Goal: Task Accomplishment & Management: Complete application form

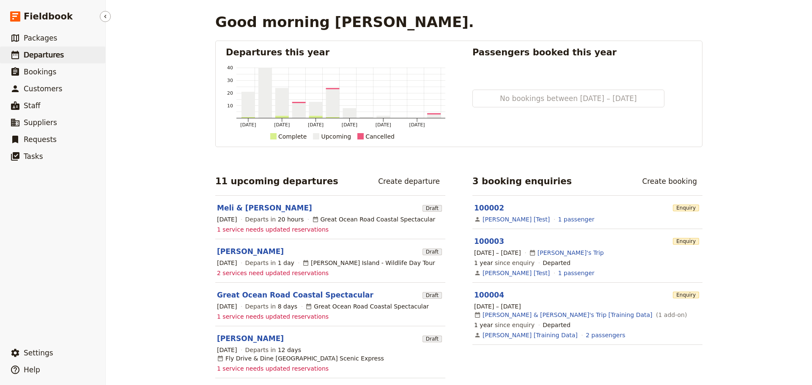
click at [43, 52] on span "Departures" at bounding box center [44, 55] width 40 height 8
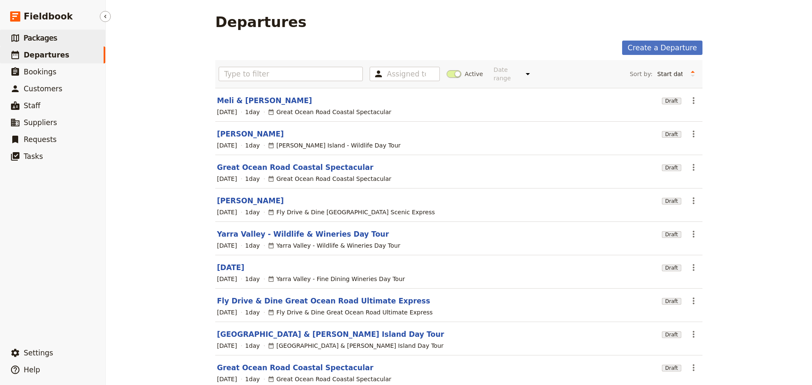
click at [59, 42] on link "​ Packages" at bounding box center [52, 38] width 105 height 17
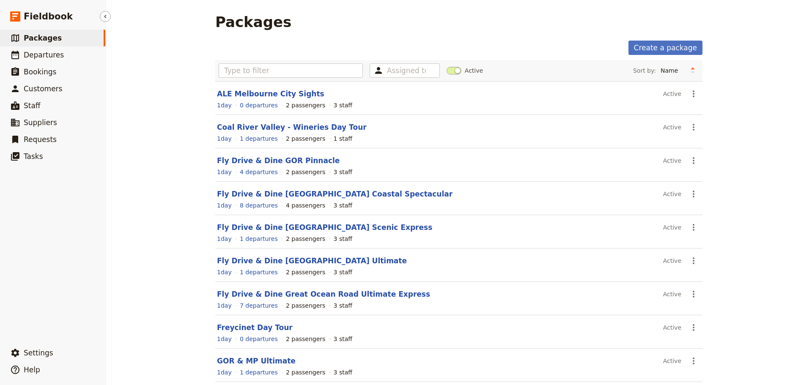
click at [38, 40] on span "Packages" at bounding box center [43, 38] width 38 height 8
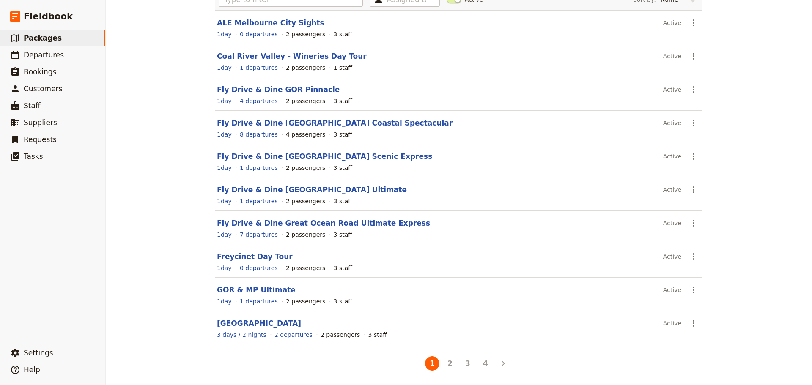
scroll to position [72, 0]
click at [482, 368] on button "4" at bounding box center [486, 363] width 14 height 14
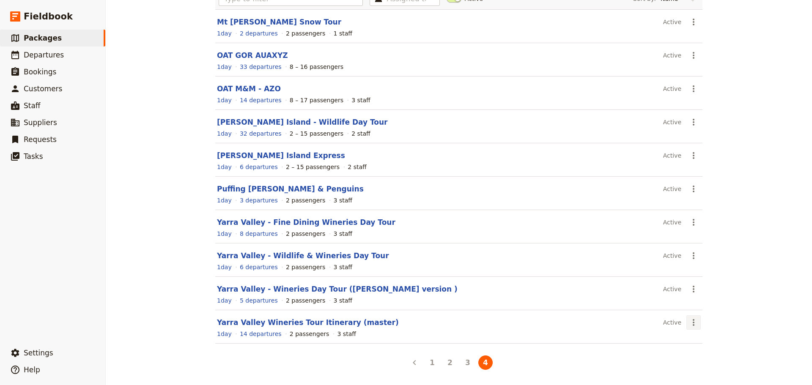
click at [693, 325] on icon "Actions" at bounding box center [694, 322] width 2 height 7
click at [706, 284] on span "Schedule a departure" at bounding box center [721, 280] width 64 height 8
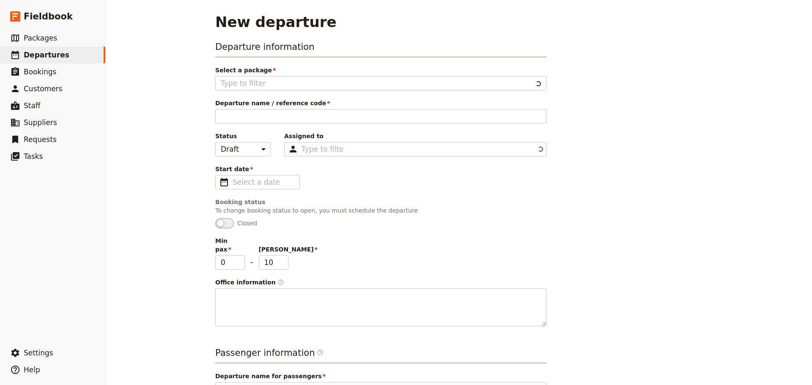
type input "Yarra Valley Wineries Tour Itinerary (master)"
type textarea "SETTING UP A PACKAGE Instructions for setting up a package 1. Adding Package In…"
type input "Yarra Valley Wineries Day Tour"
type textarea "Located just an hour's drive from Melbourne, the Yarra Valley region is a beaut…"
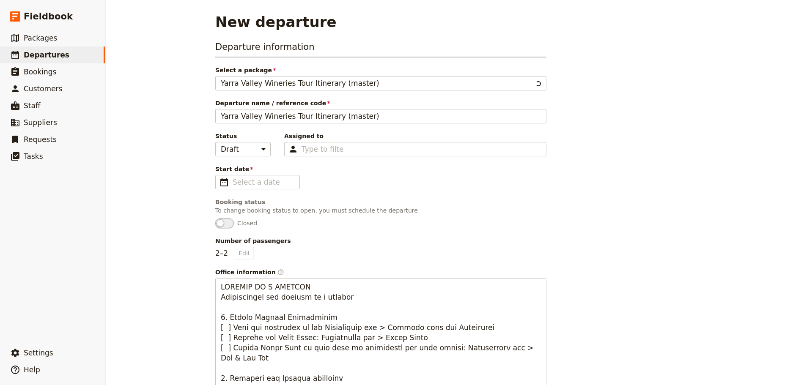
type input "Yarra Valley Wineries Tour Itinerary (master)"
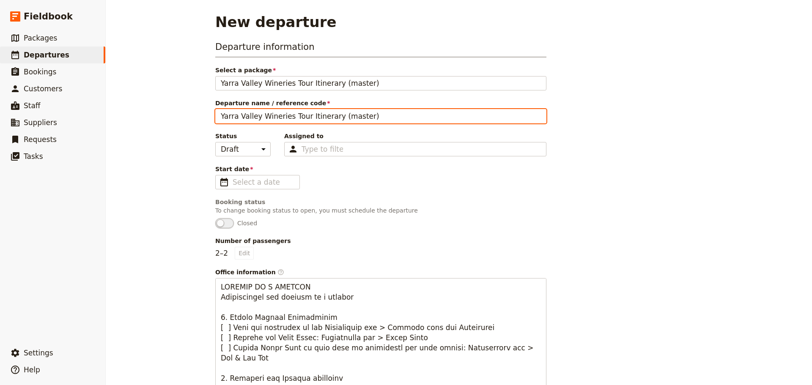
drag, startPoint x: 390, startPoint y: 114, endPoint x: 134, endPoint y: 117, distance: 255.6
click at [134, 116] on div "New departure Departure information Select a package Yarra Valley Wineries Tour…" at bounding box center [459, 192] width 707 height 385
type input "Yarra Valley Hens Day"
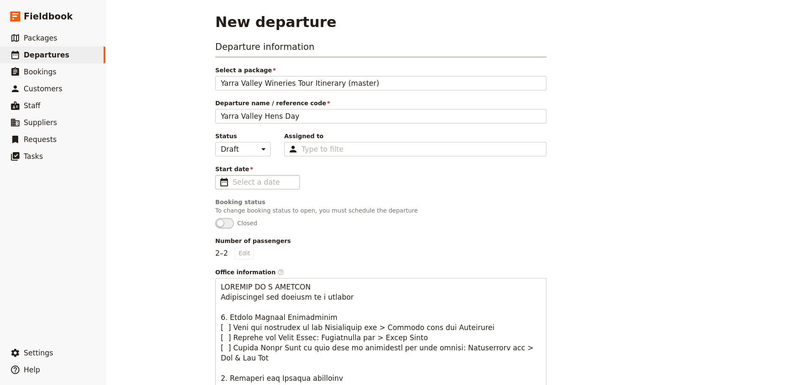
click at [221, 181] on span "​" at bounding box center [224, 182] width 10 height 10
click at [233, 181] on input "Start date ​" at bounding box center [264, 182] width 62 height 10
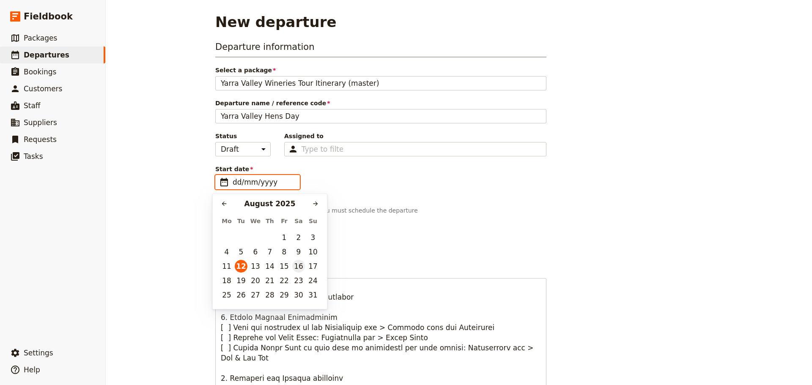
click at [298, 262] on button "16" at bounding box center [298, 266] width 13 height 13
type input "16/08/2025"
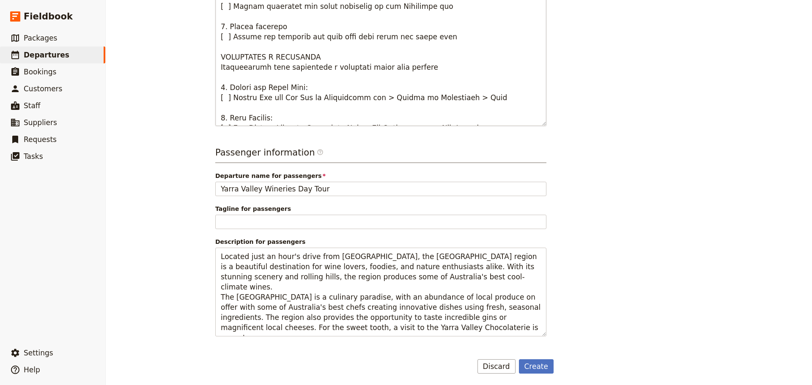
scroll to position [127, 0]
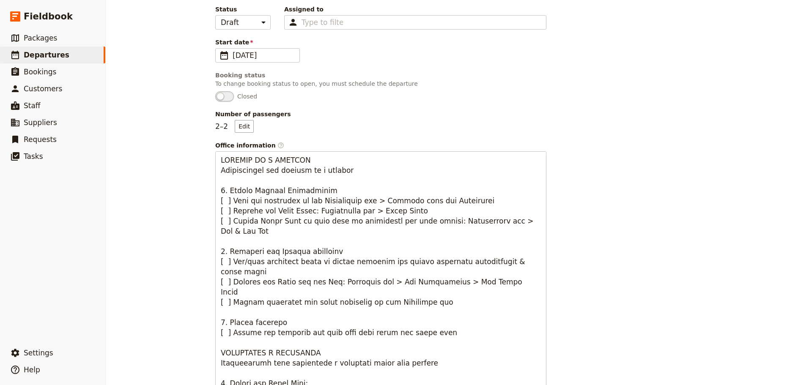
click at [228, 126] on p "2 – 2 Edit" at bounding box center [234, 126] width 39 height 13
click at [235, 126] on button "Edit" at bounding box center [244, 126] width 19 height 13
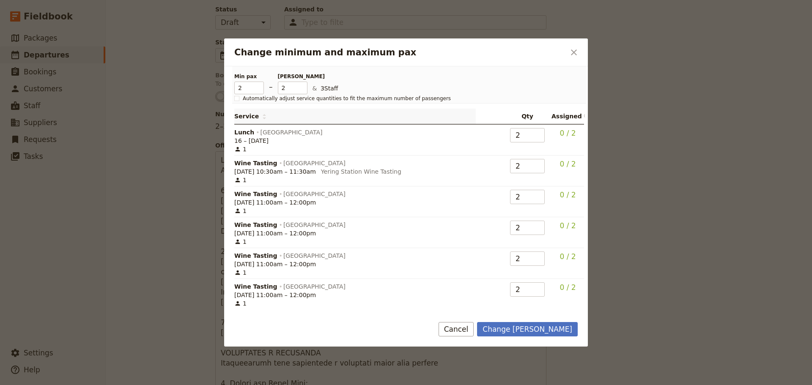
click at [246, 124] on th "Service" at bounding box center [355, 117] width 242 height 16
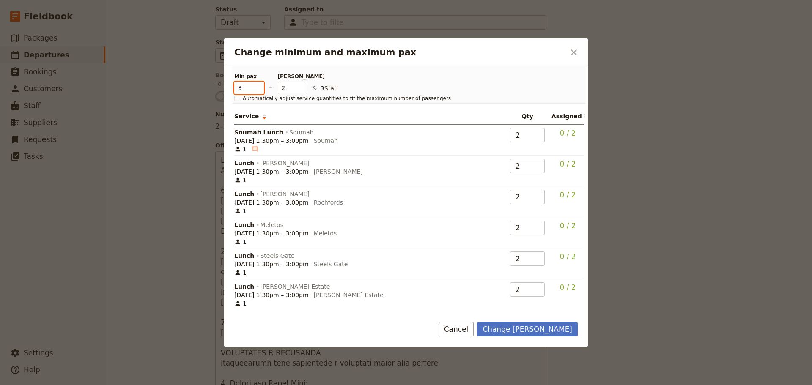
click at [257, 85] on input "3" at bounding box center [249, 88] width 30 height 13
click at [257, 85] on input "4" at bounding box center [249, 88] width 30 height 13
click at [258, 85] on input "5" at bounding box center [249, 88] width 30 height 13
click at [258, 85] on input "6" at bounding box center [249, 88] width 30 height 13
type input "7"
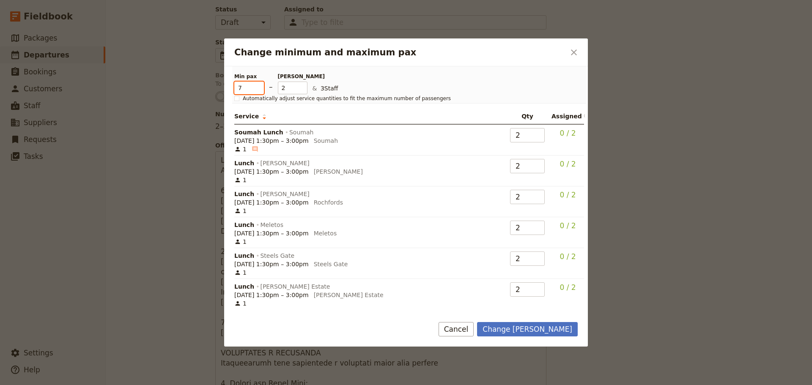
click at [258, 85] on input "7" at bounding box center [249, 88] width 30 height 13
click at [301, 85] on input "8" at bounding box center [293, 88] width 30 height 13
click at [301, 85] on input "9" at bounding box center [293, 88] width 30 height 13
click at [301, 85] on input "10" at bounding box center [293, 88] width 30 height 13
click at [304, 92] on input "9" at bounding box center [293, 88] width 30 height 13
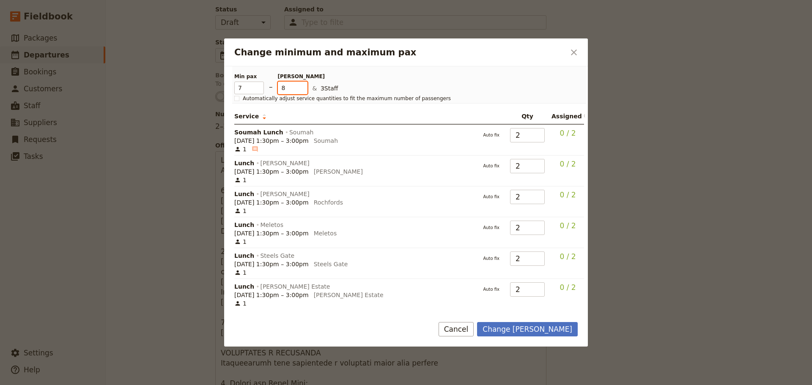
click at [303, 91] on input "8" at bounding box center [293, 88] width 30 height 13
type input "7"
click at [303, 91] on input "7" at bounding box center [293, 88] width 30 height 13
click at [550, 328] on button "Change max pax" at bounding box center [527, 329] width 101 height 14
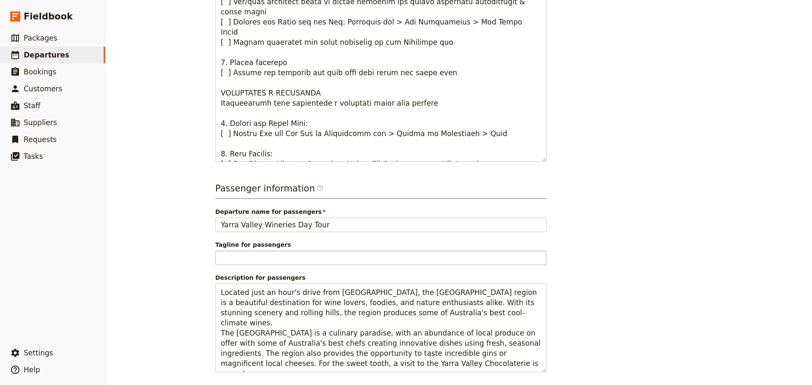
scroll to position [425, 0]
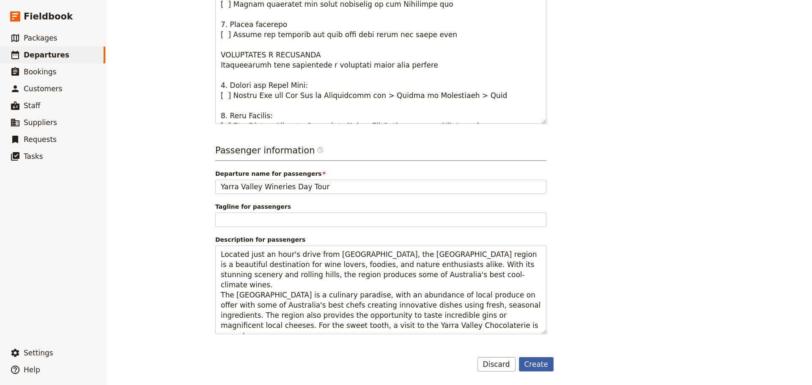
click at [538, 366] on button "Create" at bounding box center [536, 365] width 35 height 14
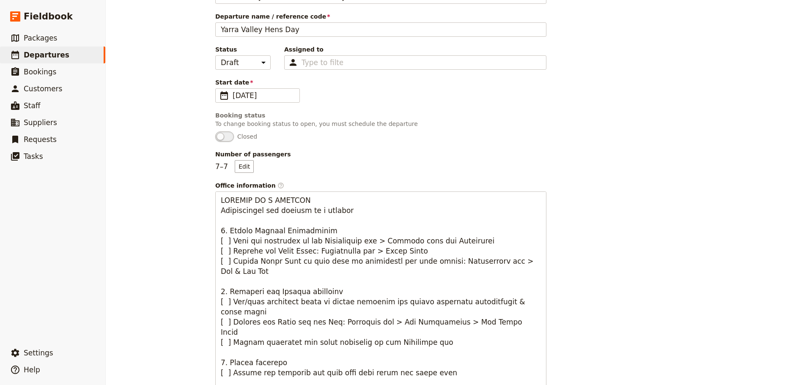
scroll to position [0, 0]
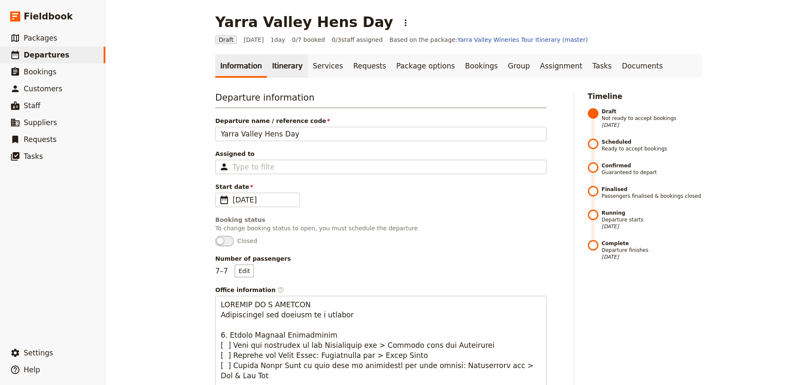
click at [275, 58] on link "Itinerary" at bounding box center [287, 66] width 41 height 24
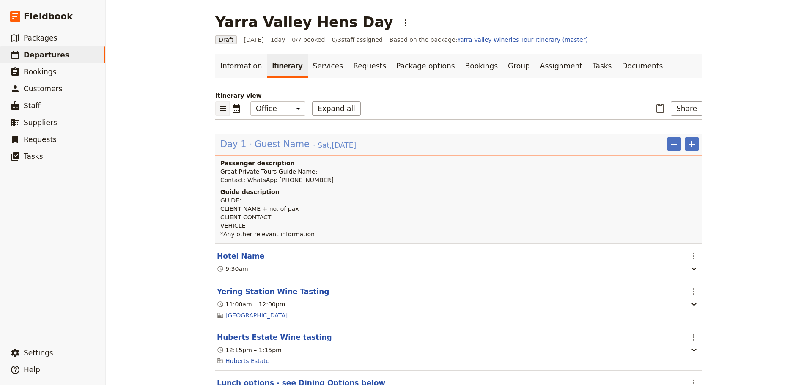
click at [258, 145] on span "Guest Name" at bounding box center [282, 144] width 55 height 13
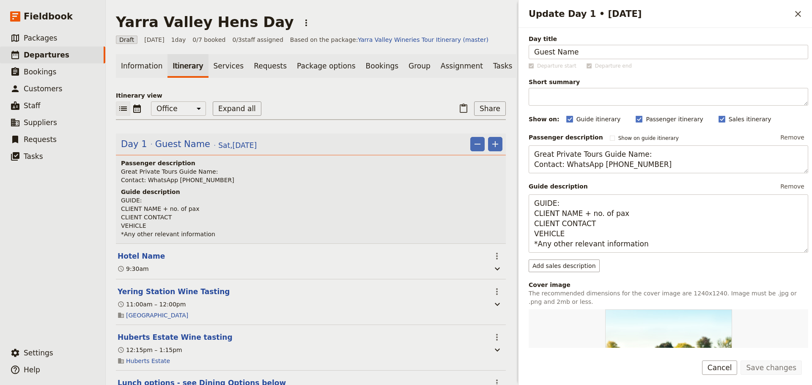
drag, startPoint x: 592, startPoint y: 53, endPoint x: 502, endPoint y: 53, distance: 89.7
click at [502, 53] on div "Yarra Valley Hens Day ​ Draft 16 Aug 2025 1 day 0/7 booked 0 / 3 staff assigned…" at bounding box center [459, 192] width 707 height 385
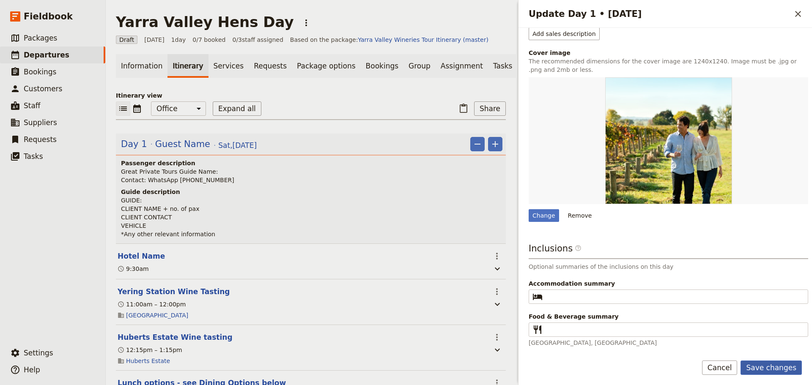
type input "Emilia Phillips"
click at [774, 367] on button "Save changes" at bounding box center [771, 368] width 61 height 14
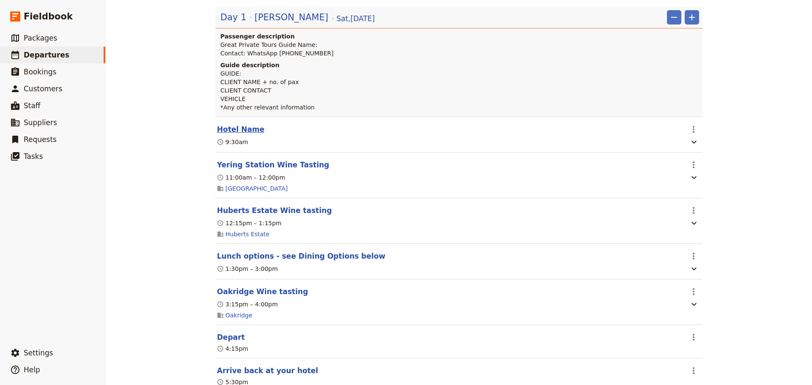
scroll to position [254, 0]
